Goal: Information Seeking & Learning: Learn about a topic

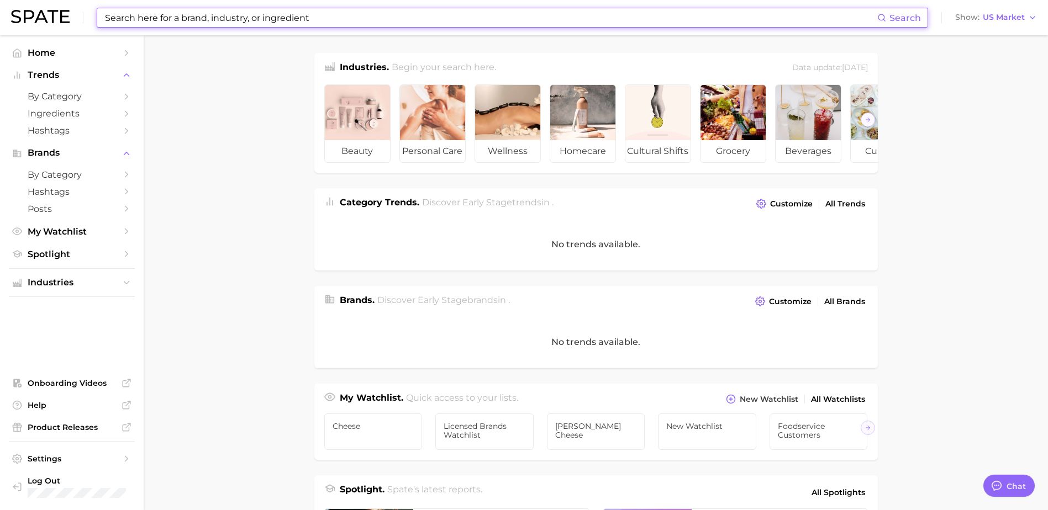
click at [150, 23] on input at bounding box center [490, 17] width 773 height 19
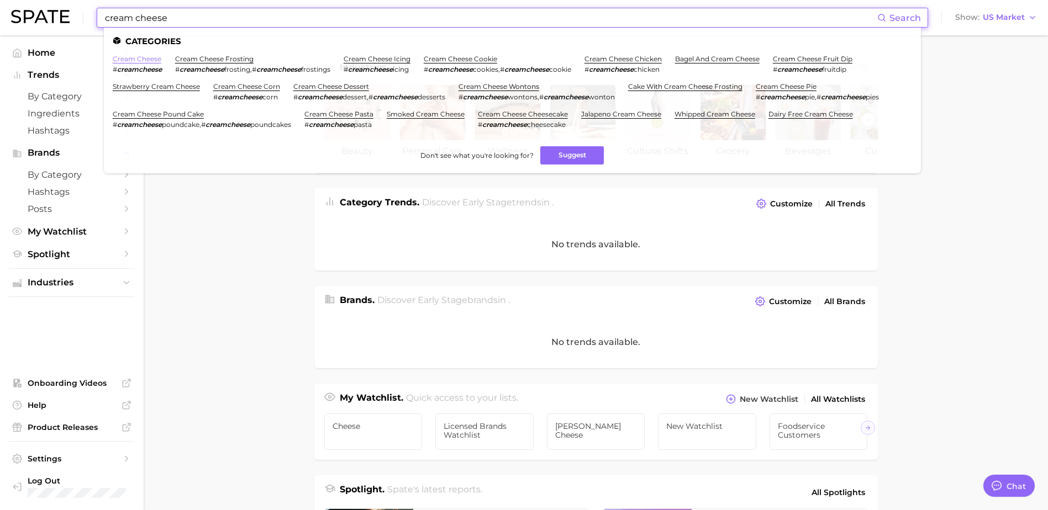
type input "cream cheese"
click at [140, 60] on link "cream cheese" at bounding box center [137, 59] width 49 height 8
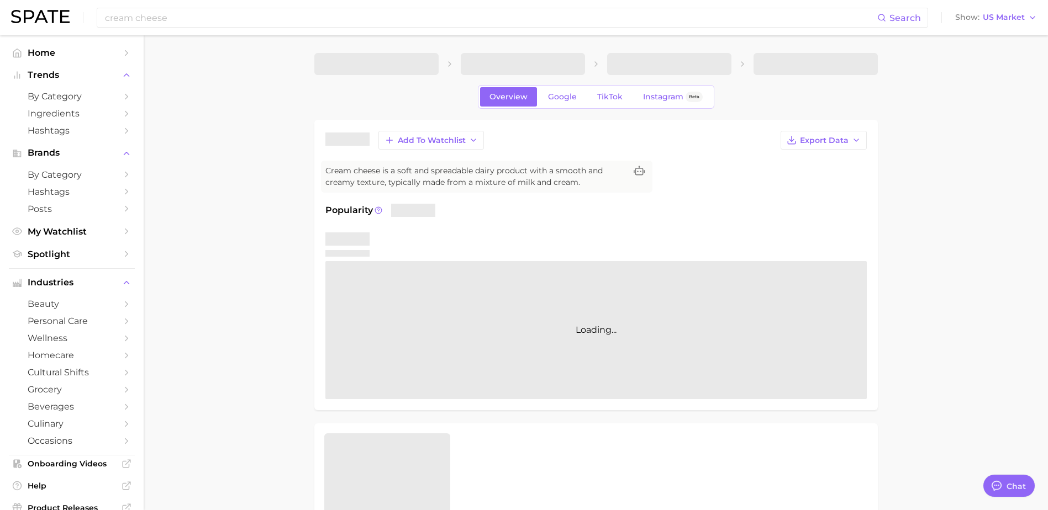
type textarea "x"
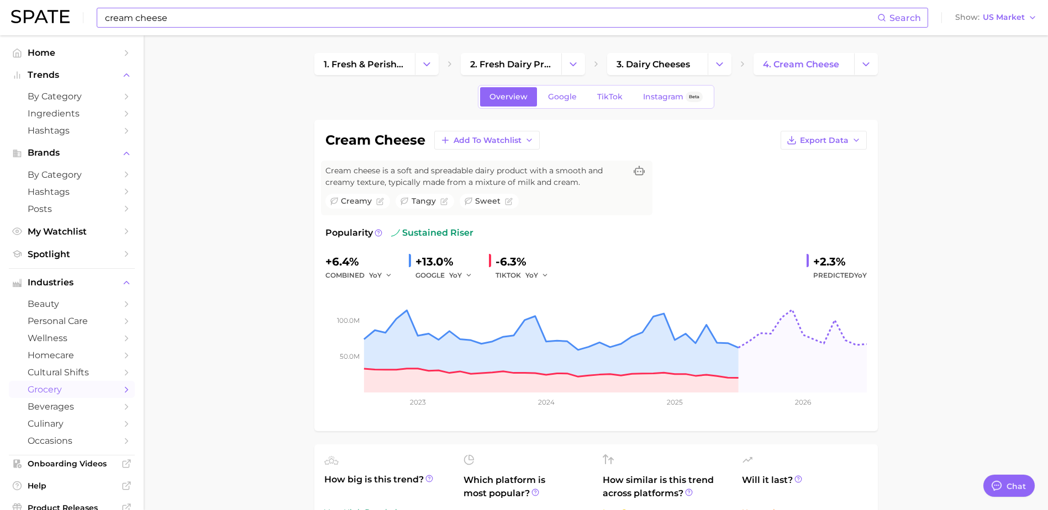
click at [196, 19] on input "cream cheese" at bounding box center [490, 17] width 773 height 19
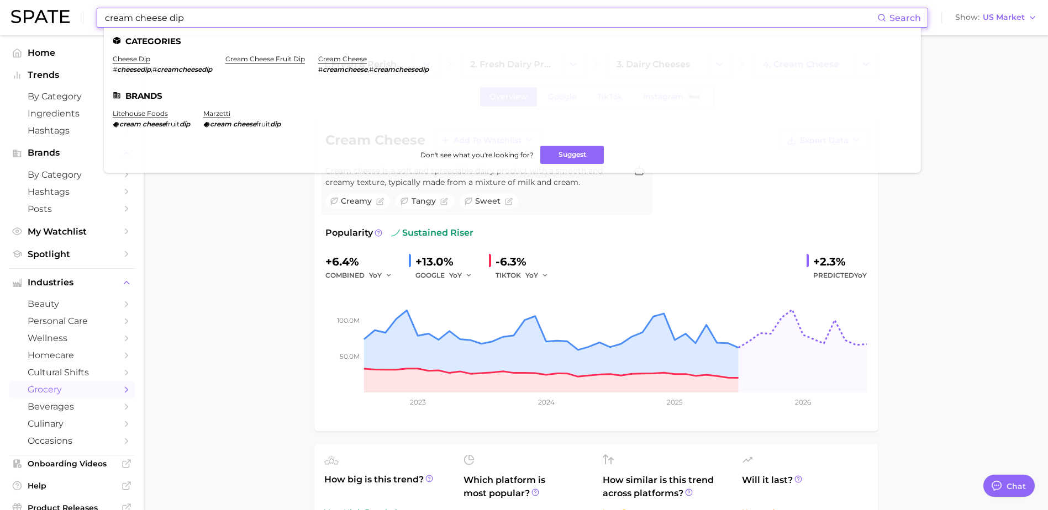
type input "cream cheese dip"
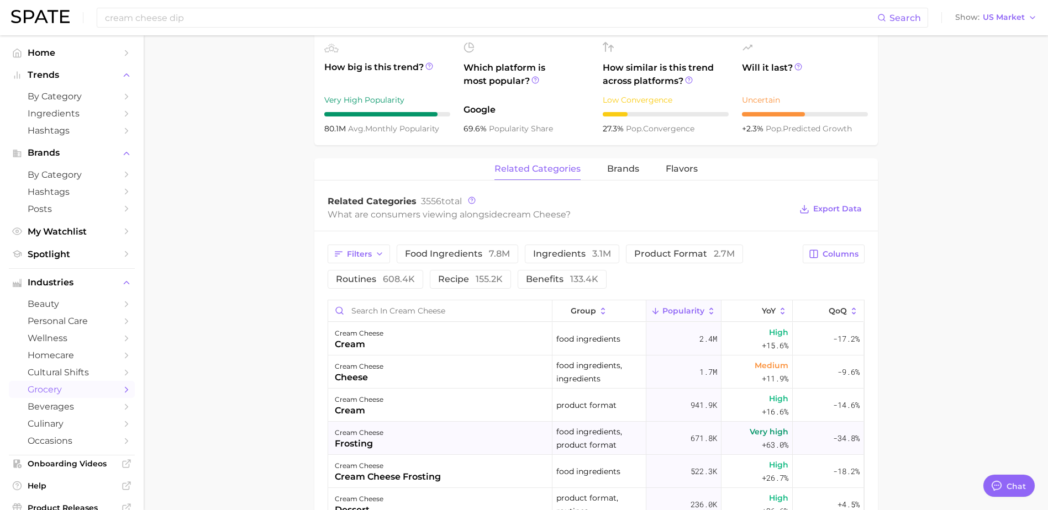
scroll to position [552, 0]
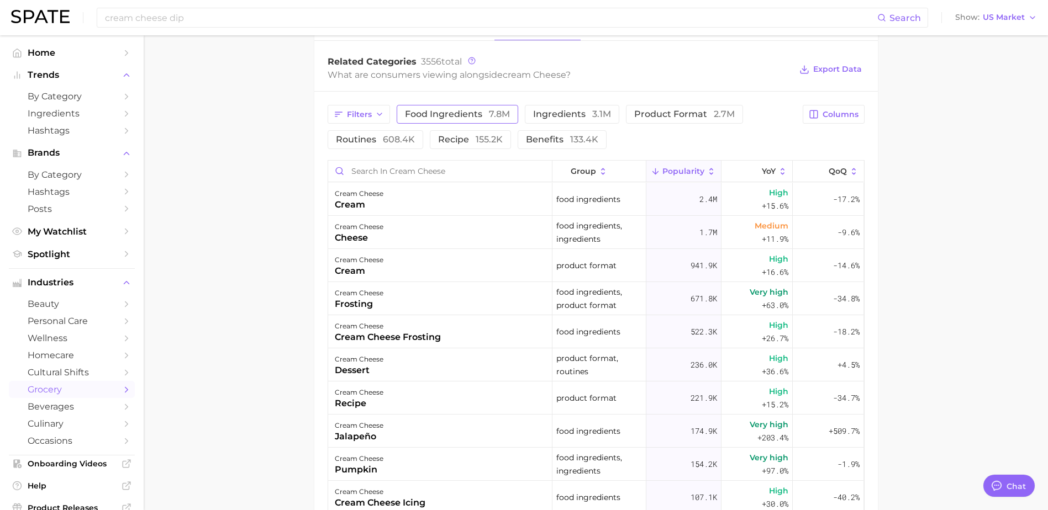
click at [454, 117] on span "food ingredients 7.8m" at bounding box center [457, 114] width 105 height 9
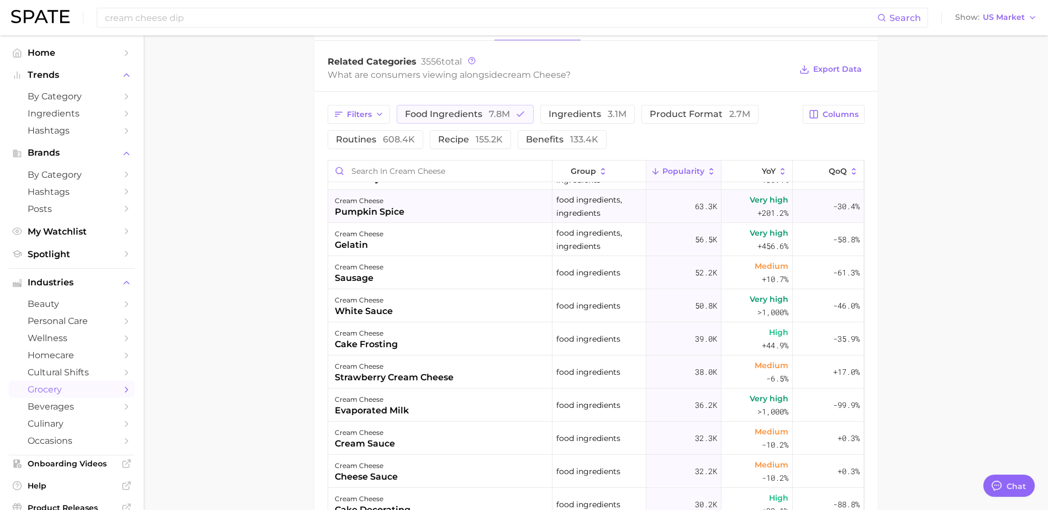
scroll to position [442, 0]
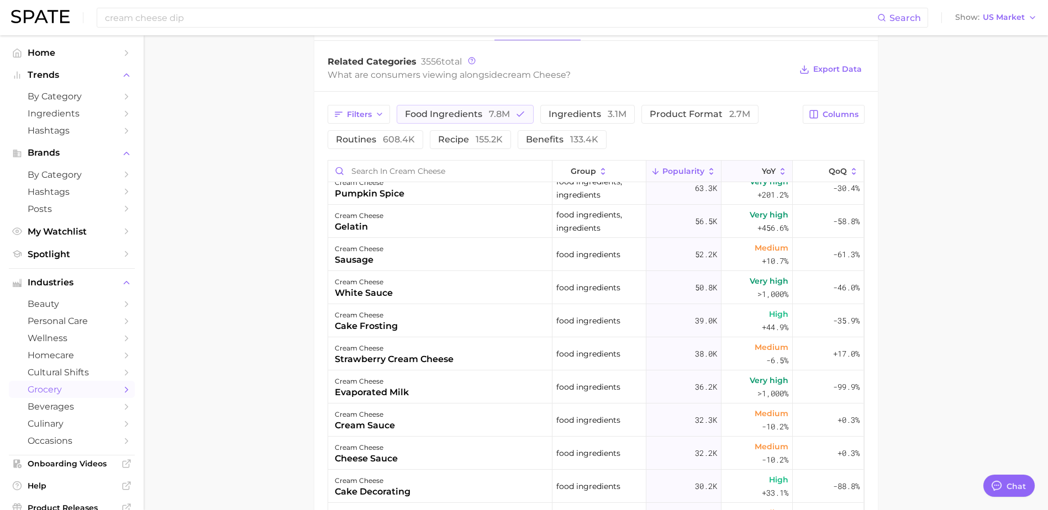
click at [762, 172] on span "YoY" at bounding box center [769, 171] width 14 height 9
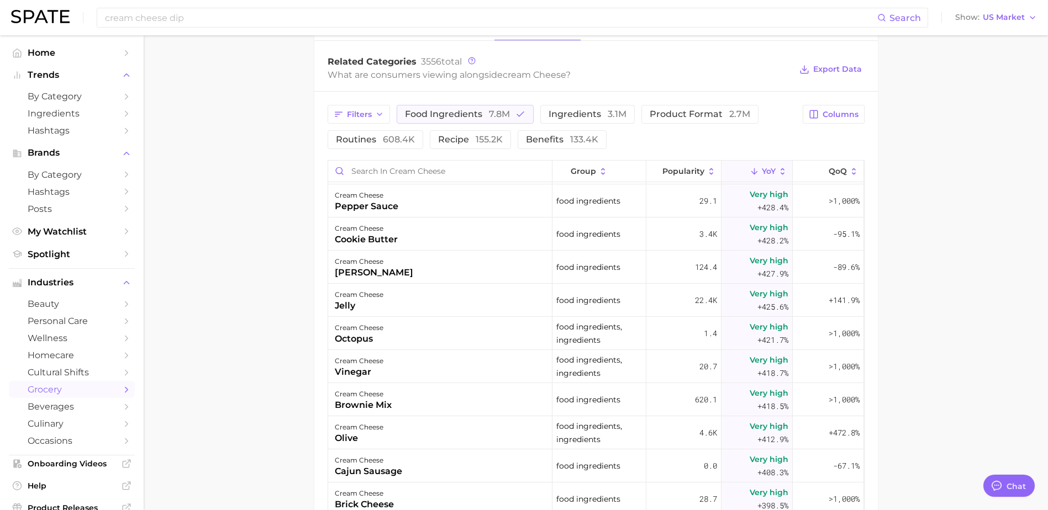
scroll to position [4695, 0]
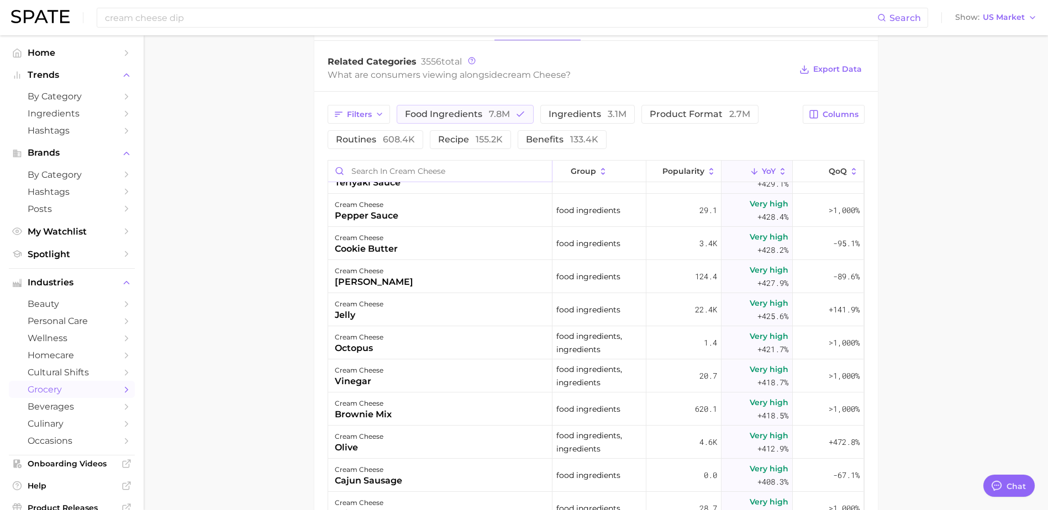
click at [379, 168] on input "Search in cream cheese" at bounding box center [440, 171] width 224 height 21
type input "pineapple"
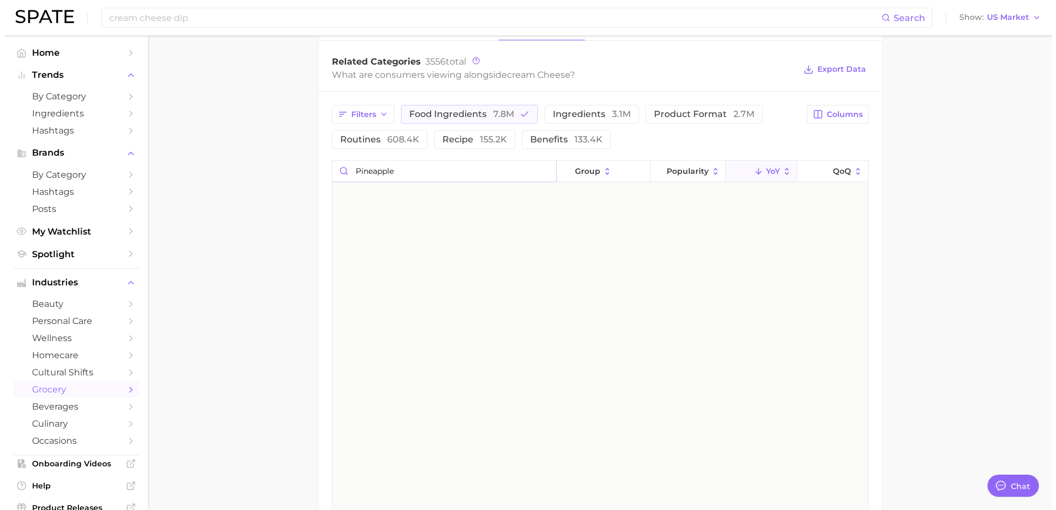
scroll to position [0, 0]
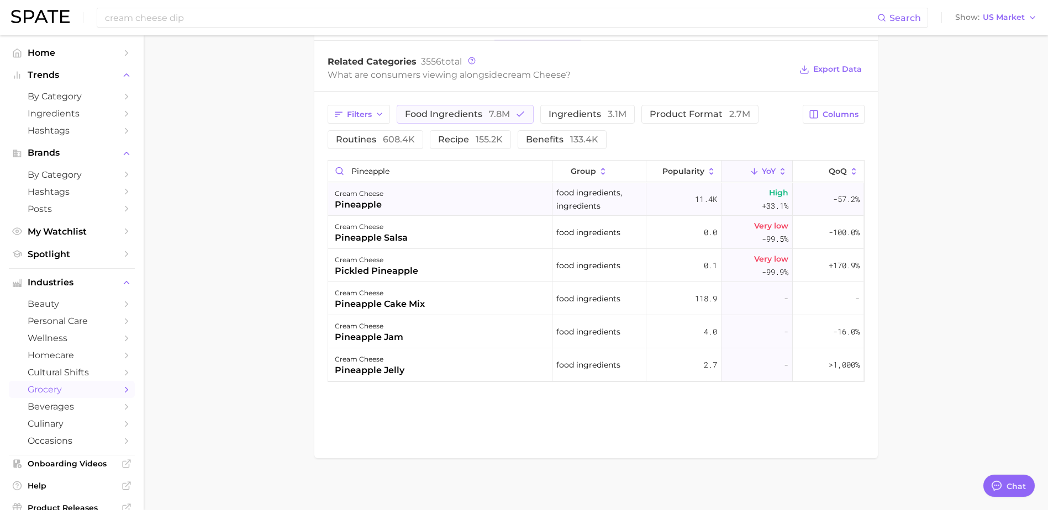
click at [410, 201] on div "cream cheese pineapple" at bounding box center [440, 199] width 224 height 33
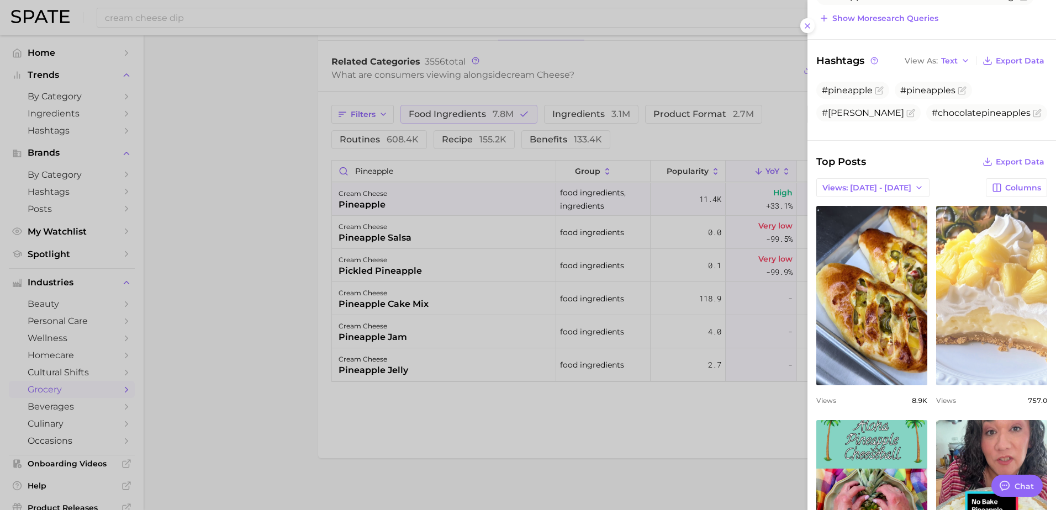
click at [952, 298] on link "view post on TikTok" at bounding box center [991, 296] width 111 height 180
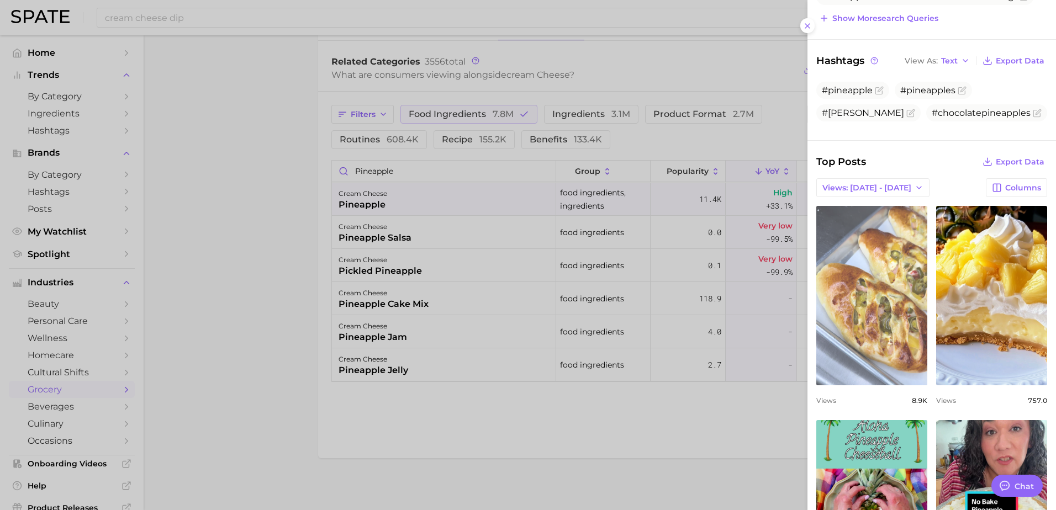
click at [895, 325] on link "view post on TikTok" at bounding box center [871, 296] width 111 height 180
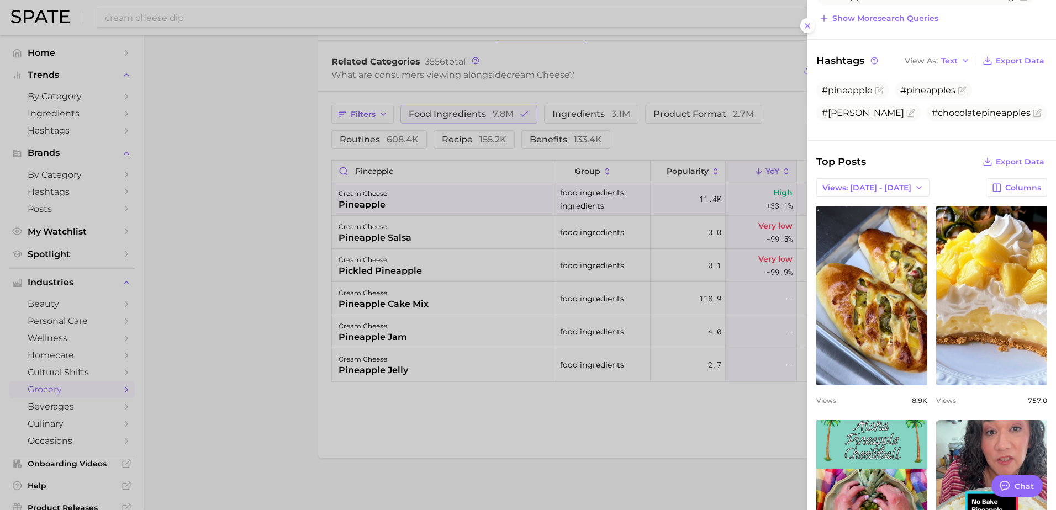
click at [228, 294] on div at bounding box center [528, 255] width 1056 height 510
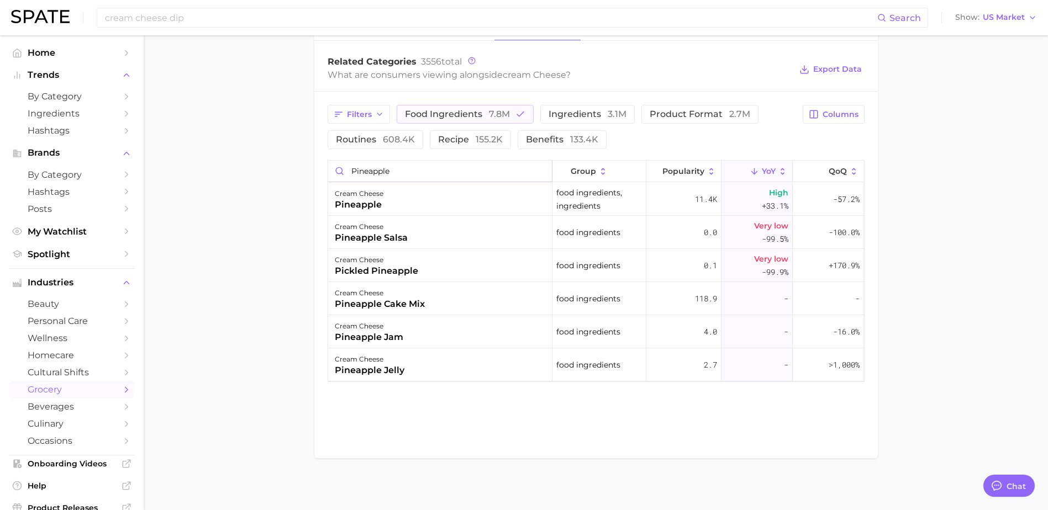
drag, startPoint x: 399, startPoint y: 172, endPoint x: 351, endPoint y: 187, distance: 49.8
click at [320, 171] on div "Filters food ingredients 7.8m ingredients 3.1m product format 2.7m routines 608…" at bounding box center [595, 244] width 563 height 304
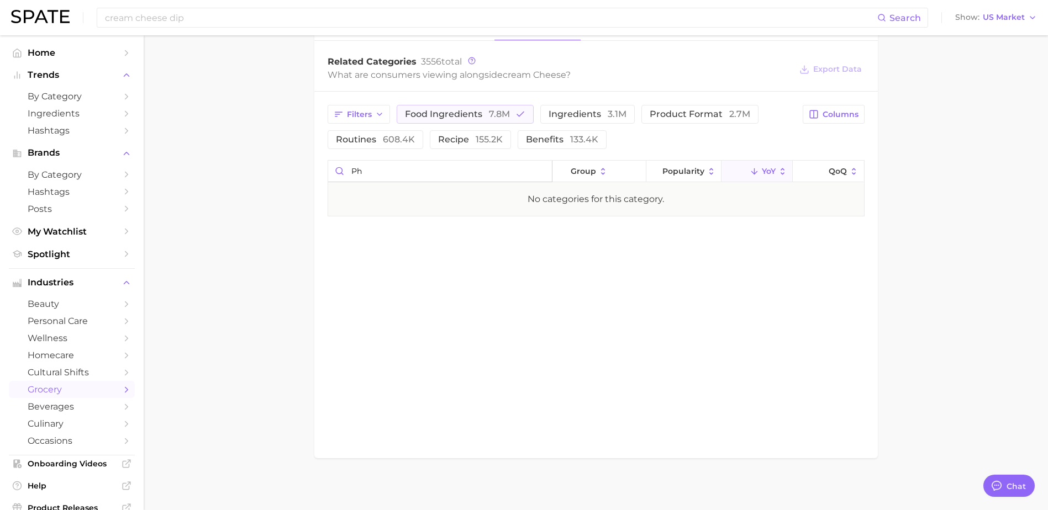
type input "p"
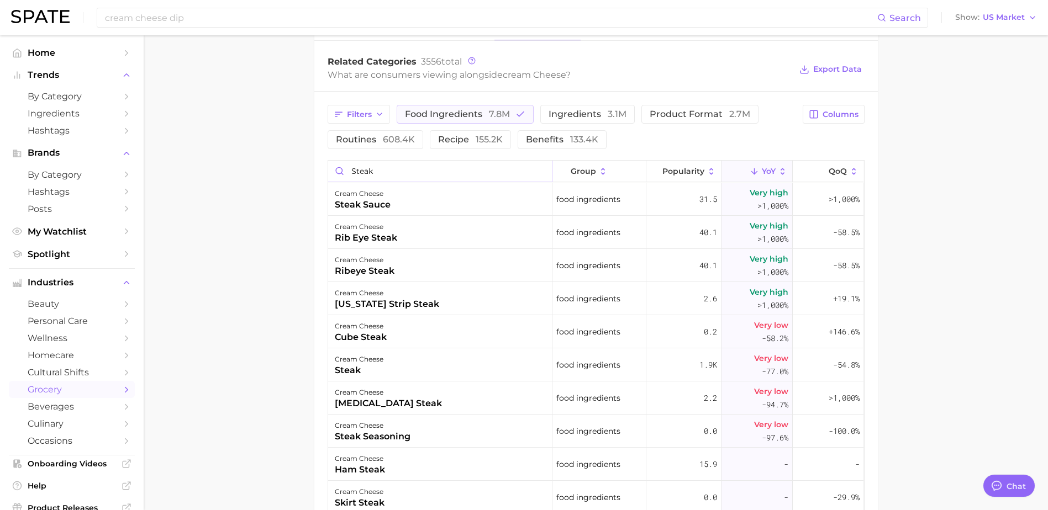
type input "steak"
click at [424, 211] on div "cream cheese steak sauce" at bounding box center [440, 199] width 224 height 33
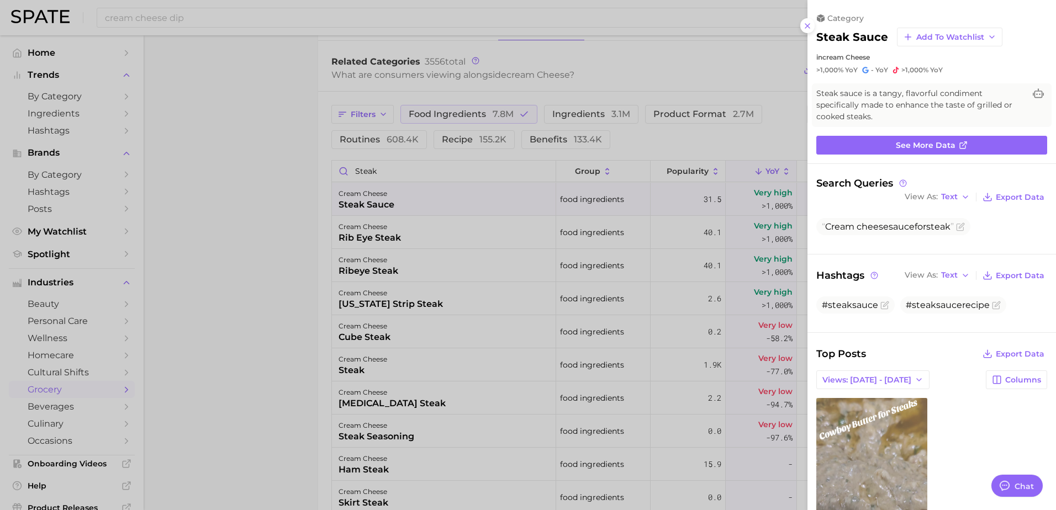
click at [900, 408] on link "view post on TikTok" at bounding box center [871, 488] width 111 height 180
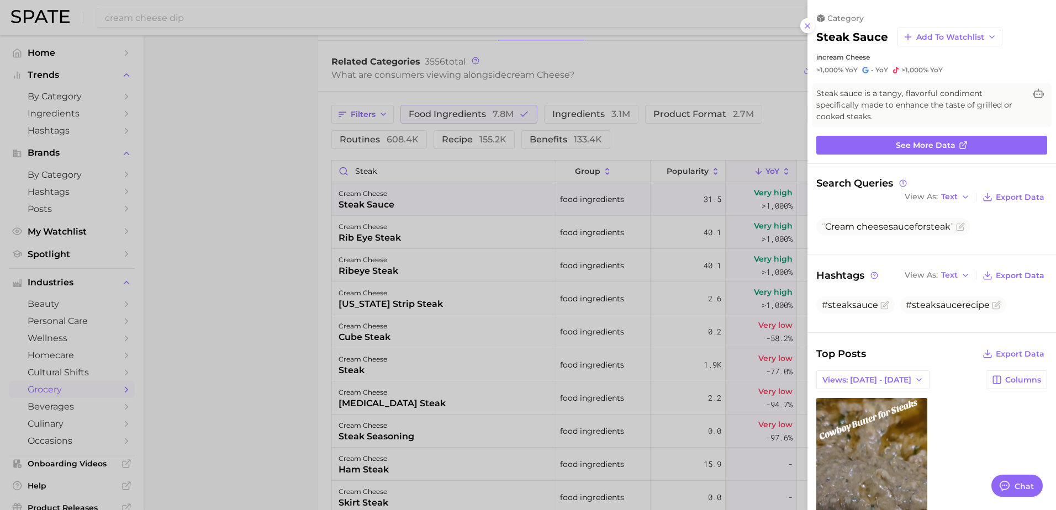
click at [189, 277] on div at bounding box center [528, 255] width 1056 height 510
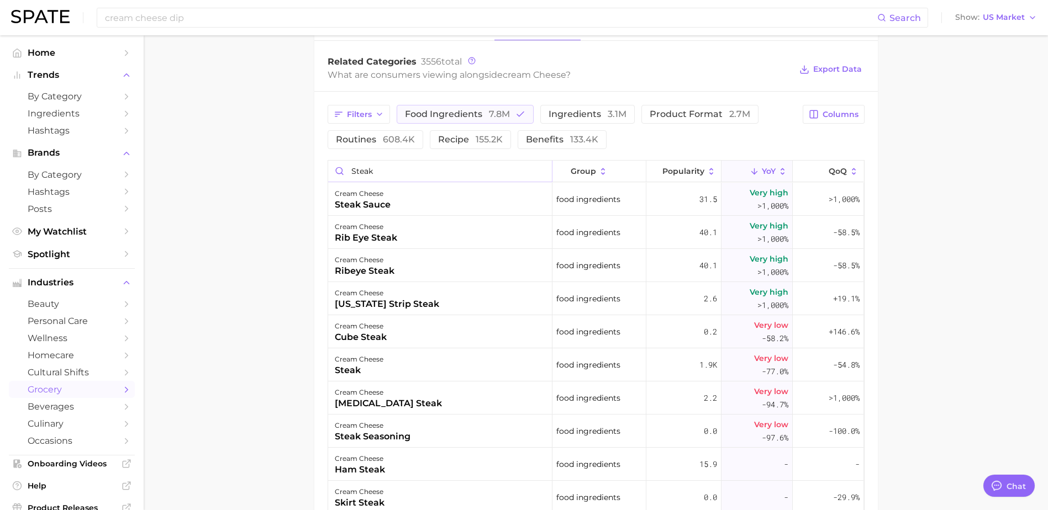
drag, startPoint x: 379, startPoint y: 176, endPoint x: 290, endPoint y: 172, distance: 89.6
click at [303, 173] on main "1. fresh & perishable foods 2. fresh dairy products 3. dairy cheeses 4. cream c…" at bounding box center [596, 33] width 904 height 1100
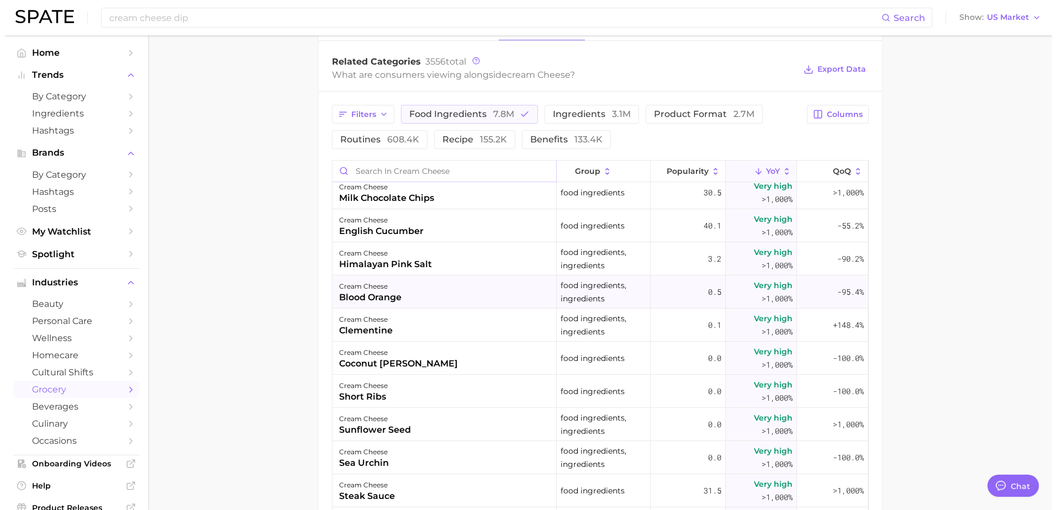
scroll to position [55, 0]
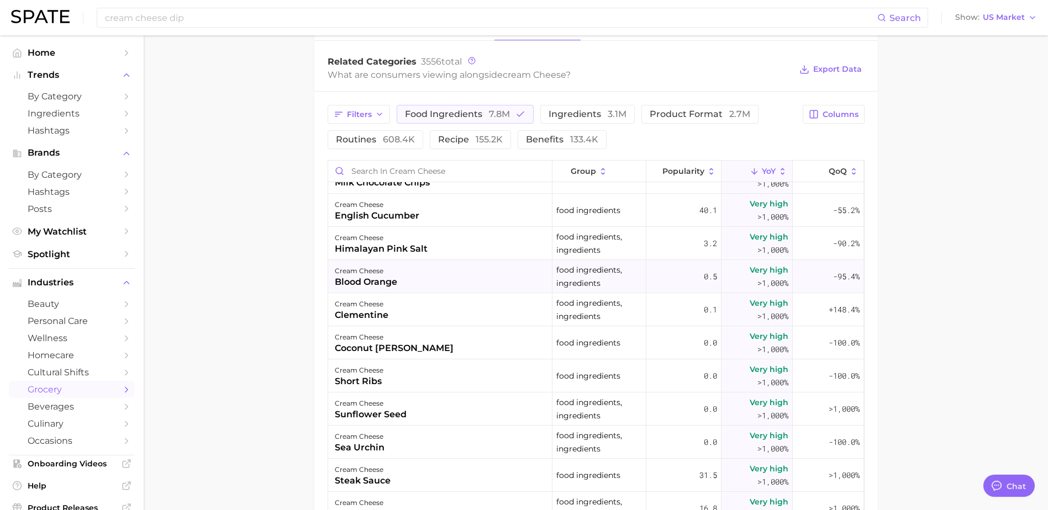
click at [420, 279] on div "cream cheese blood orange" at bounding box center [440, 276] width 224 height 33
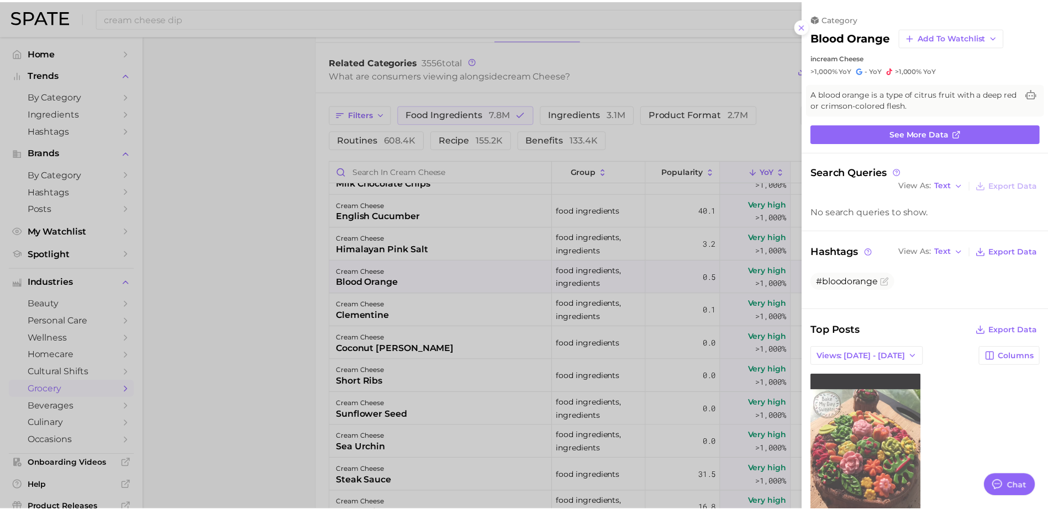
scroll to position [0, 0]
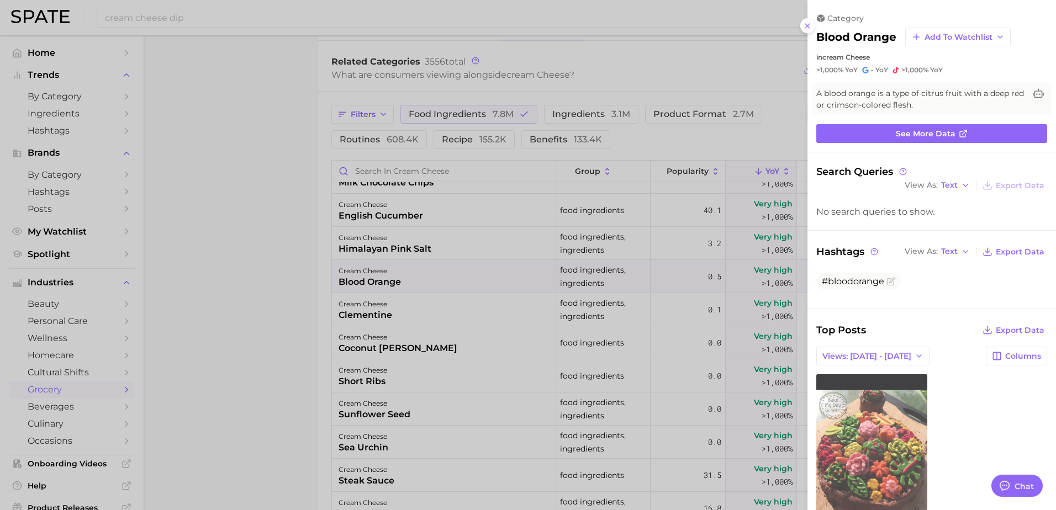
click at [867, 428] on link "view post on TikTok" at bounding box center [871, 464] width 111 height 180
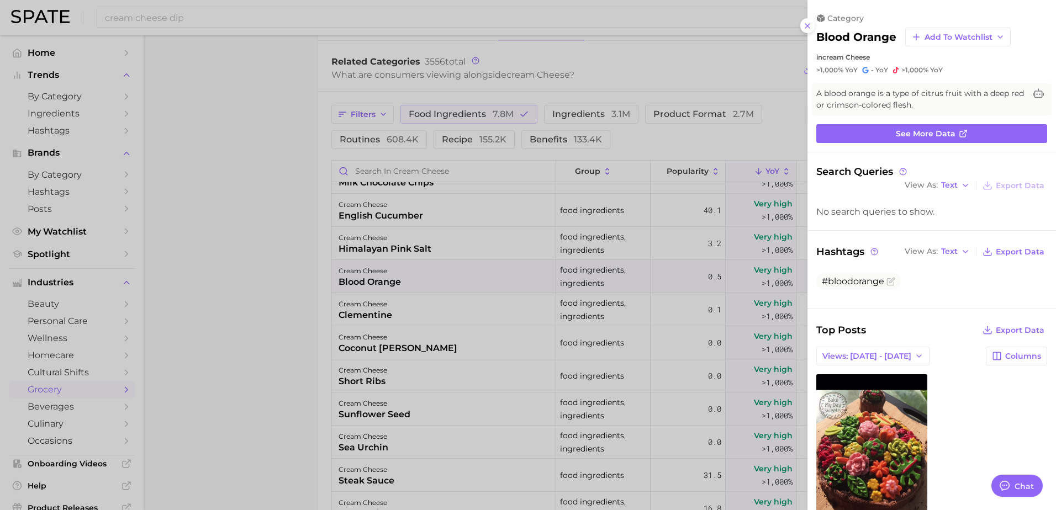
click at [267, 300] on div at bounding box center [528, 255] width 1056 height 510
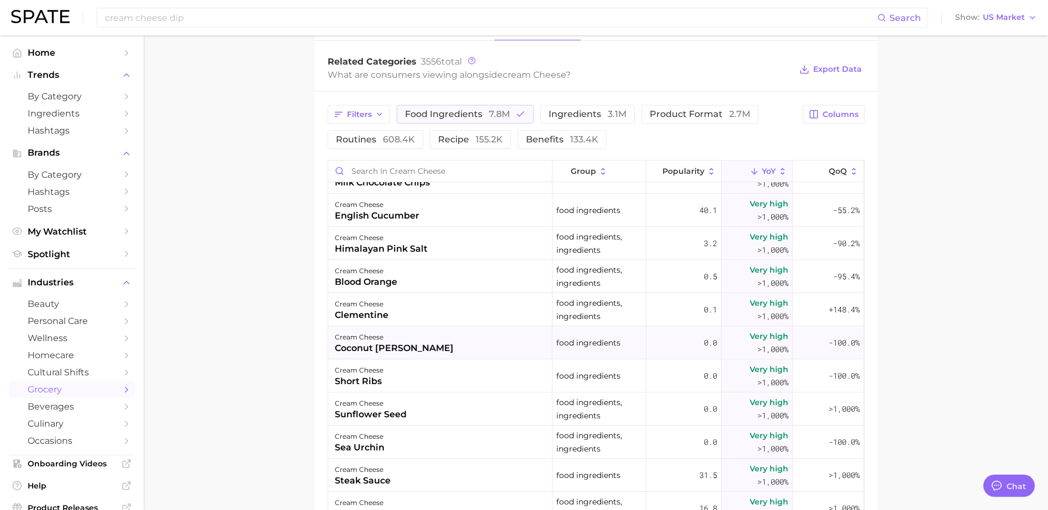
click at [433, 346] on div "cream cheese coconut [PERSON_NAME]" at bounding box center [440, 342] width 224 height 33
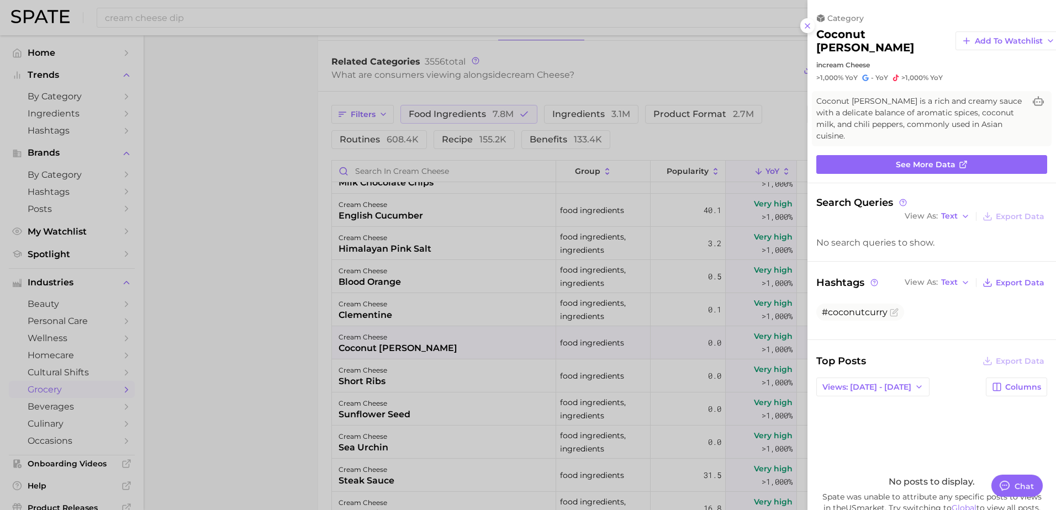
click at [281, 335] on div at bounding box center [528, 255] width 1056 height 510
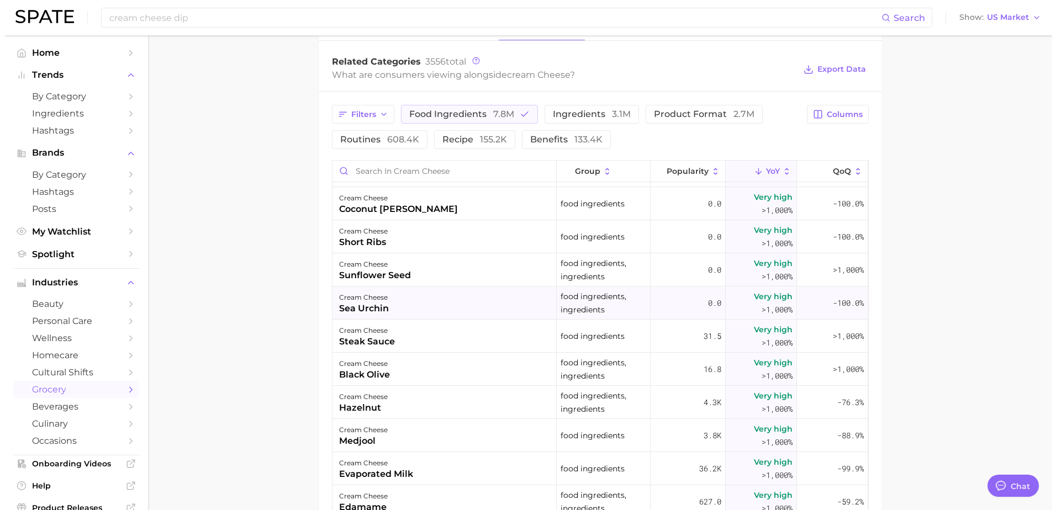
scroll to position [221, 0]
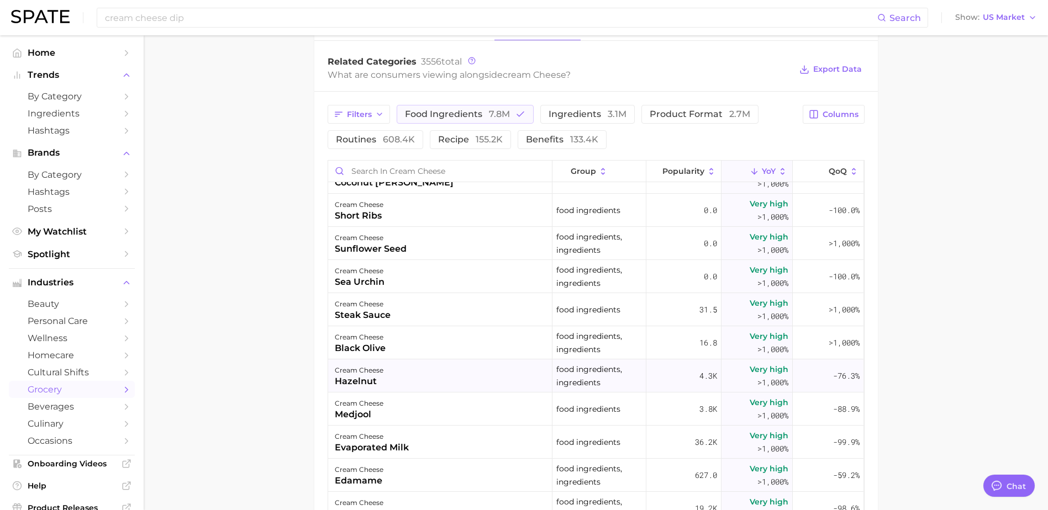
click at [391, 386] on div "cream cheese hazelnut" at bounding box center [440, 376] width 224 height 33
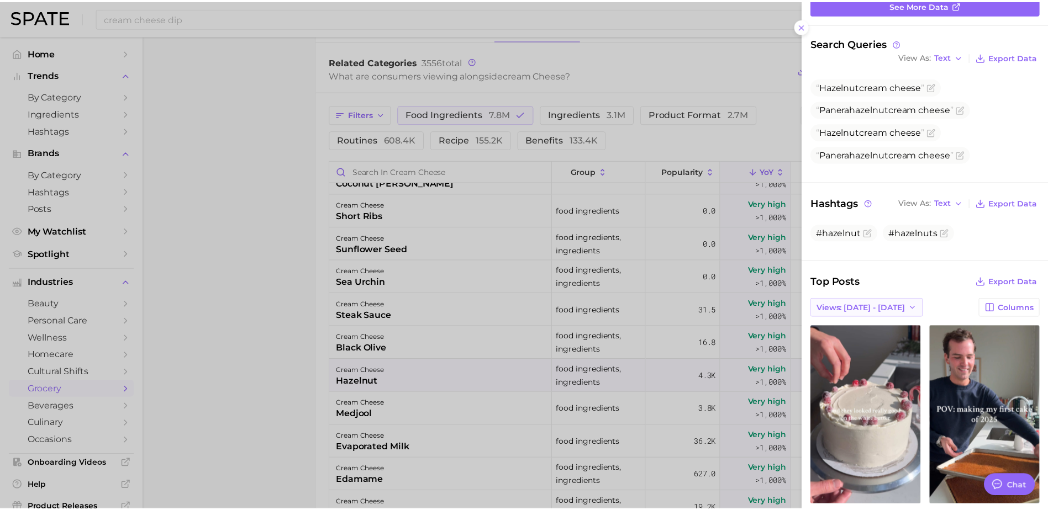
scroll to position [166, 0]
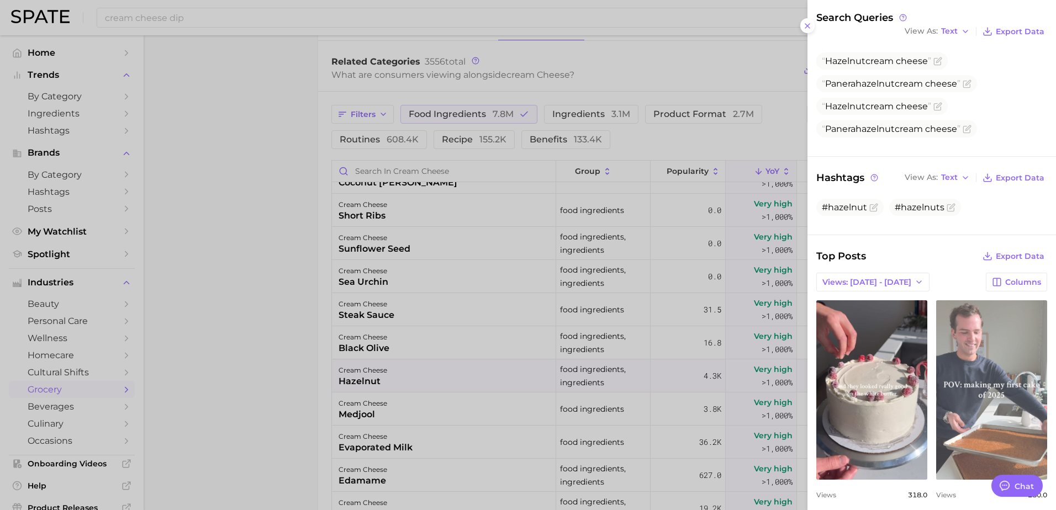
click at [976, 366] on link "view post on TikTok" at bounding box center [991, 390] width 111 height 180
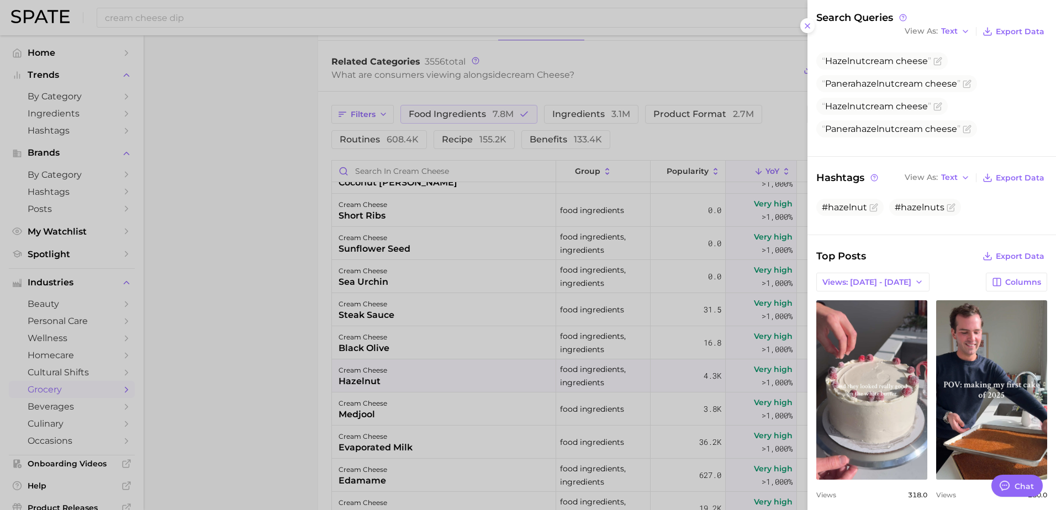
click at [188, 228] on div at bounding box center [528, 255] width 1056 height 510
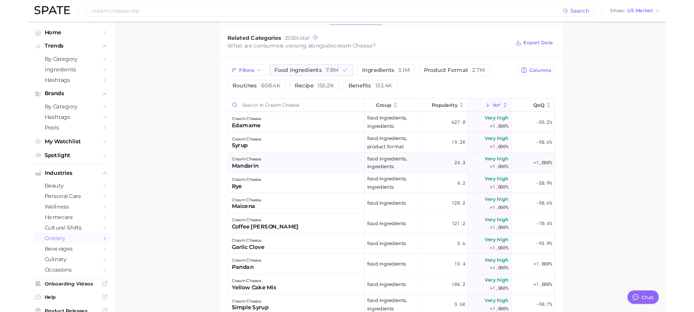
scroll to position [497, 0]
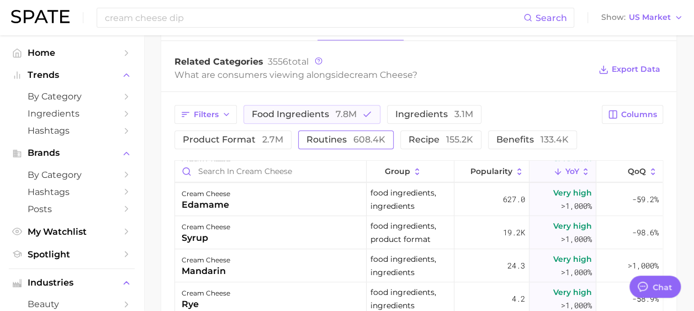
type textarea "x"
